Goal: Transaction & Acquisition: Purchase product/service

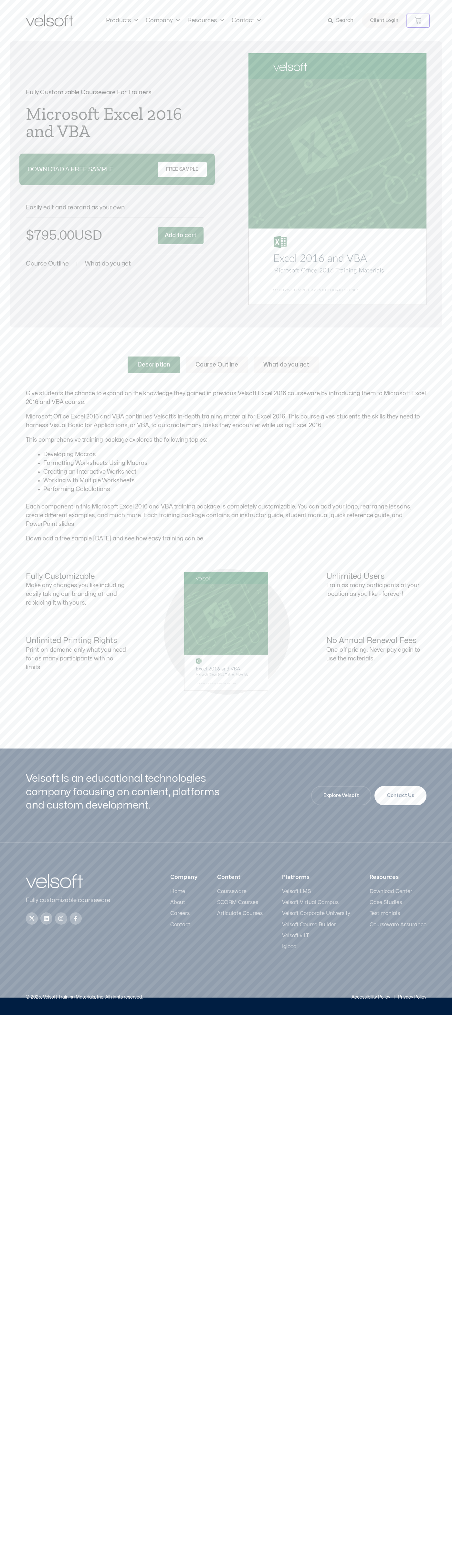
click at [180, 236] on button "Add to cart" at bounding box center [180, 236] width 46 height 17
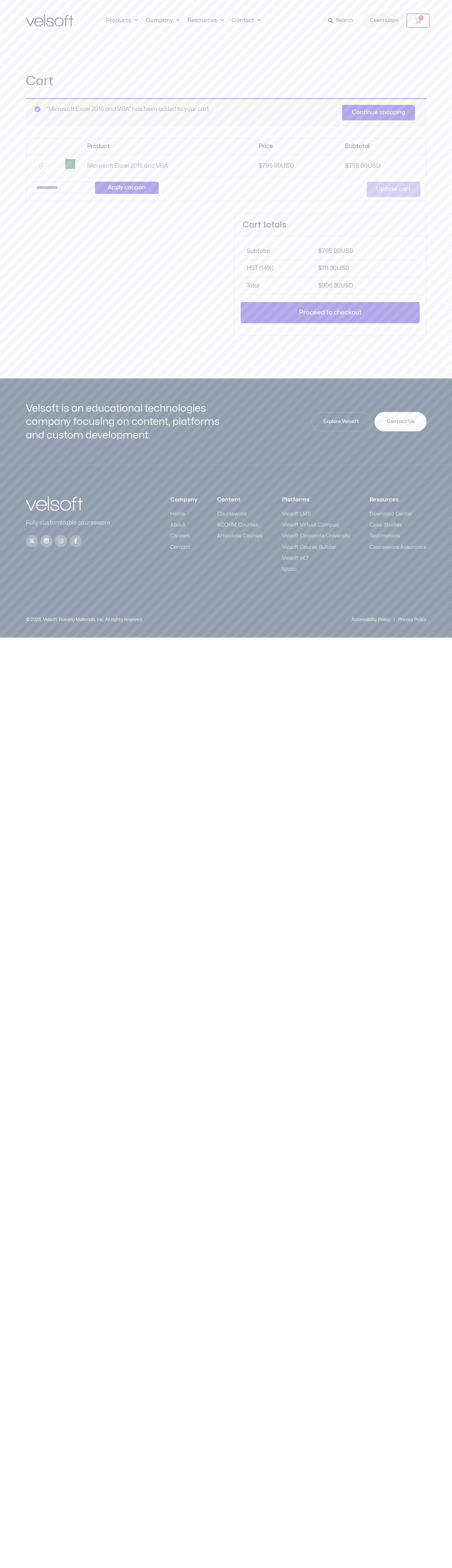
click at [330, 314] on link "Proceed to checkout" at bounding box center [330, 312] width 178 height 21
